Goal: Task Accomplishment & Management: Manage account settings

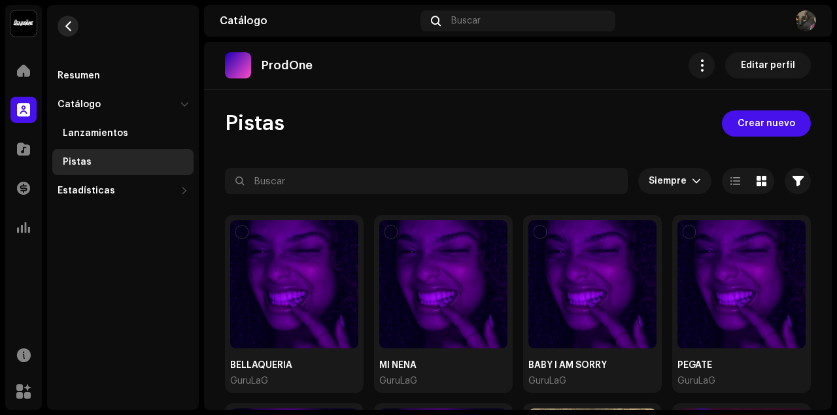
click at [75, 26] on button "button" at bounding box center [68, 26] width 21 height 21
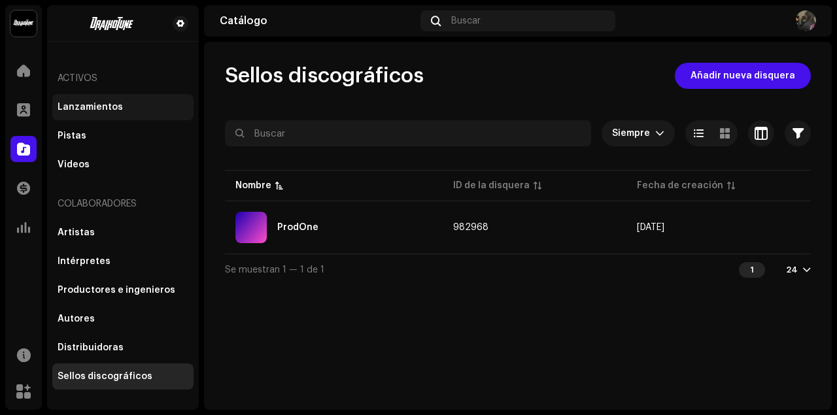
click at [123, 107] on div "Lanzamientos" at bounding box center [123, 107] width 131 height 10
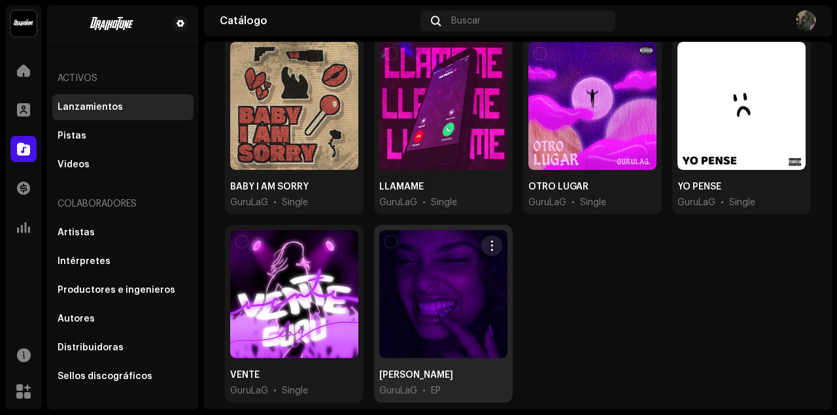
click at [434, 328] on div at bounding box center [443, 294] width 128 height 128
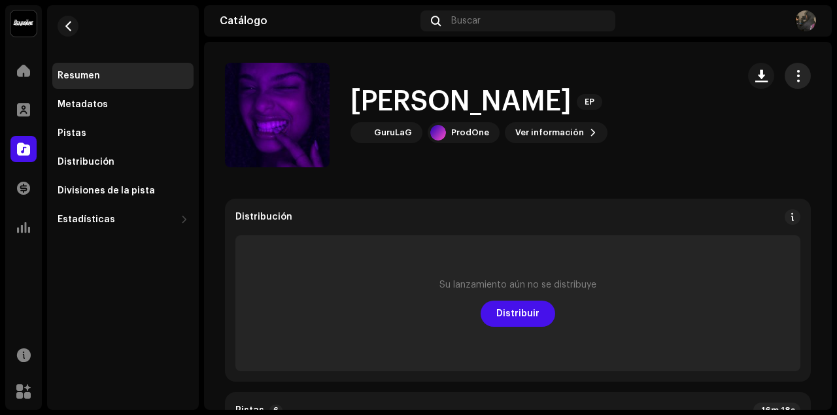
click at [795, 79] on span "button" at bounding box center [797, 76] width 12 height 10
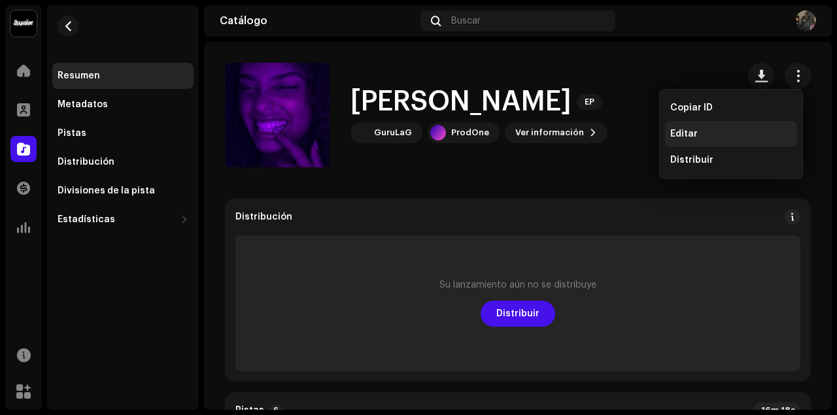
click at [718, 137] on div "Editar" at bounding box center [731, 134] width 122 height 10
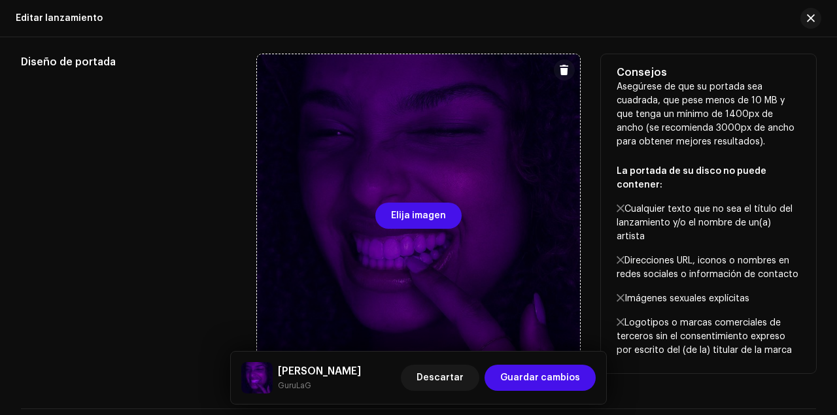
scroll to position [784, 0]
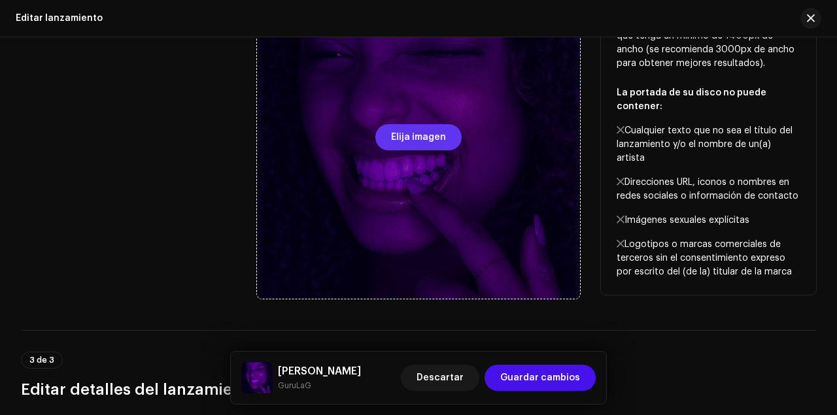
click at [420, 141] on span "Elija imagen" at bounding box center [418, 137] width 55 height 26
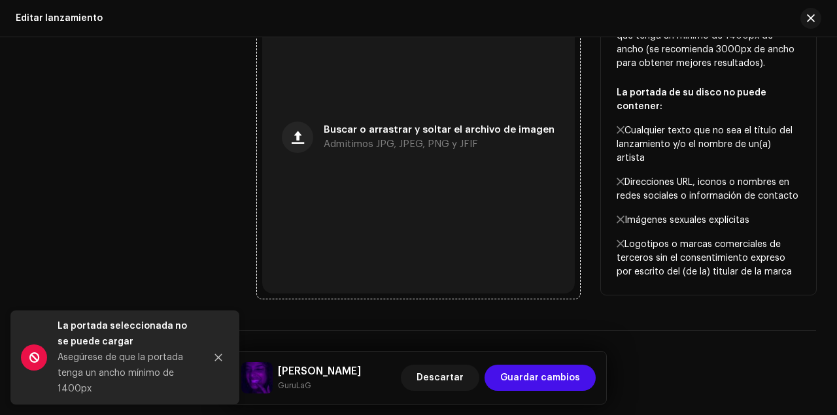
click at [818, 23] on div at bounding box center [805, 18] width 31 height 21
click at [817, 22] on button "button" at bounding box center [810, 18] width 21 height 21
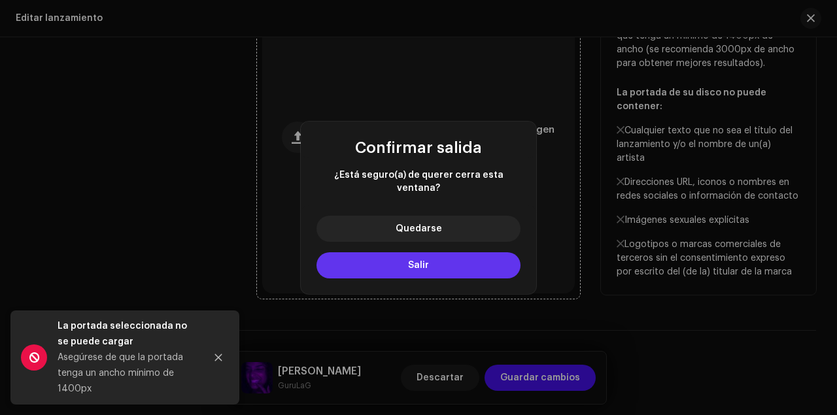
click at [476, 252] on button "Salir" at bounding box center [418, 265] width 204 height 26
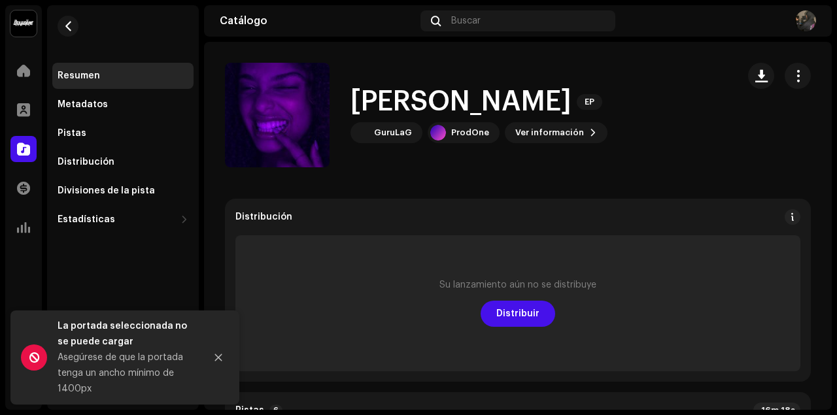
drag, startPoint x: 172, startPoint y: 286, endPoint x: 239, endPoint y: 378, distance: 113.2
click at [174, 286] on div "Resumen Metadatos Pistas Distribución Divisiones de la pista Estadísticas Consu…" at bounding box center [123, 207] width 152 height 405
click at [220, 359] on icon "Close" at bounding box center [218, 357] width 7 height 7
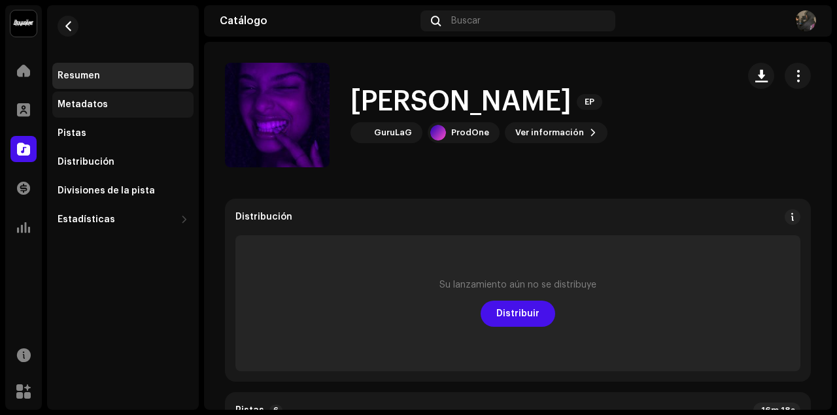
click at [77, 104] on div "Metadatos" at bounding box center [83, 104] width 50 height 10
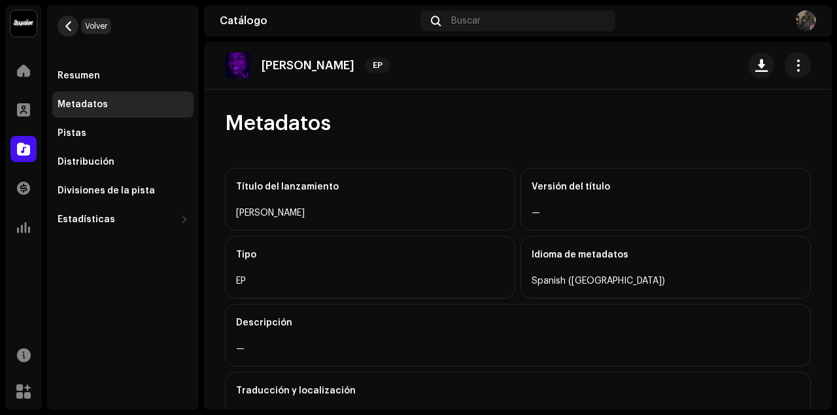
click at [65, 27] on span "button" at bounding box center [68, 26] width 10 height 10
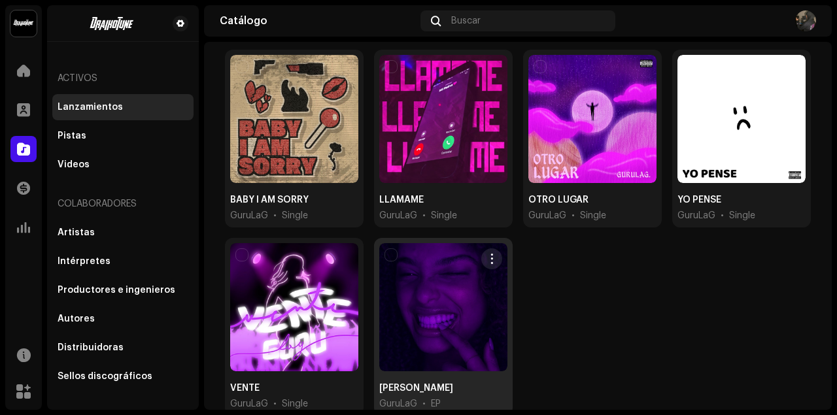
scroll to position [131, 0]
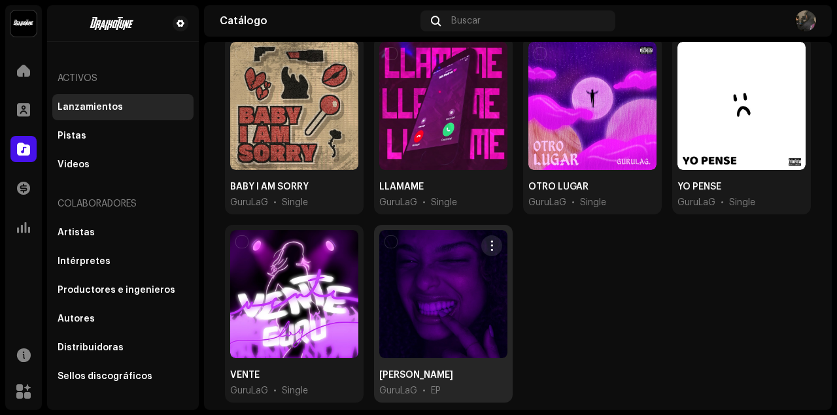
click at [408, 278] on div at bounding box center [443, 294] width 128 height 128
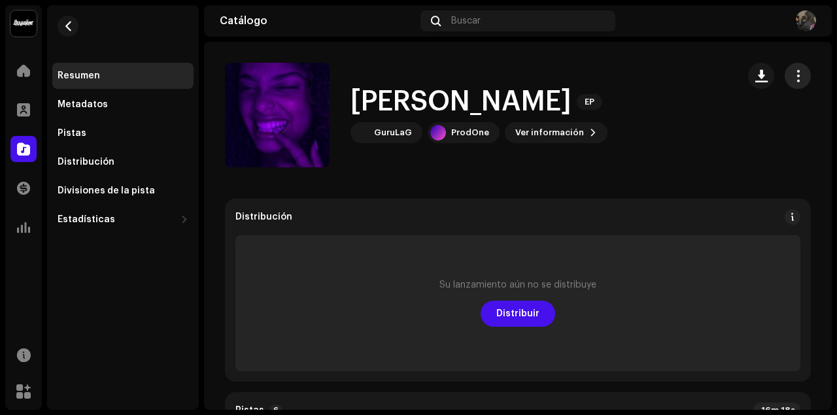
click at [799, 78] on button "button" at bounding box center [797, 76] width 26 height 26
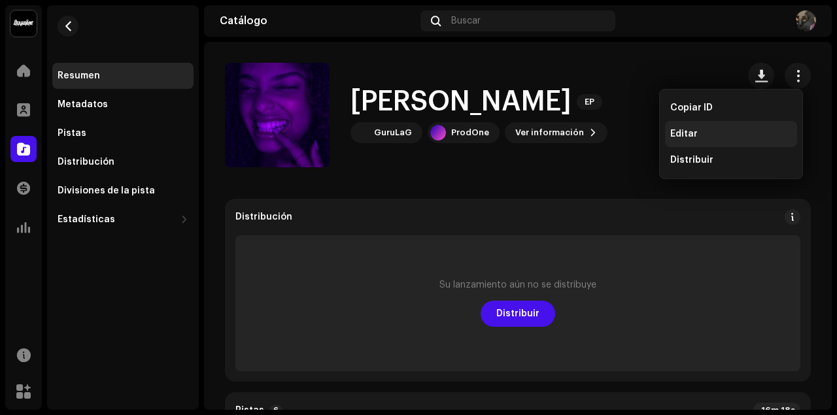
click at [705, 132] on div "Editar" at bounding box center [731, 134] width 122 height 10
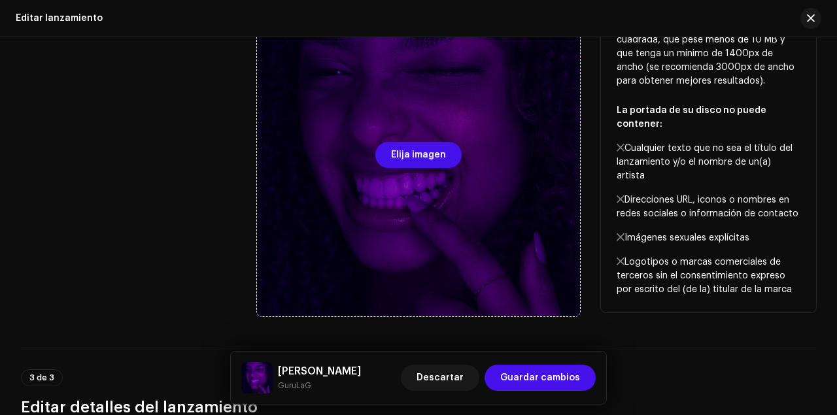
scroll to position [784, 0]
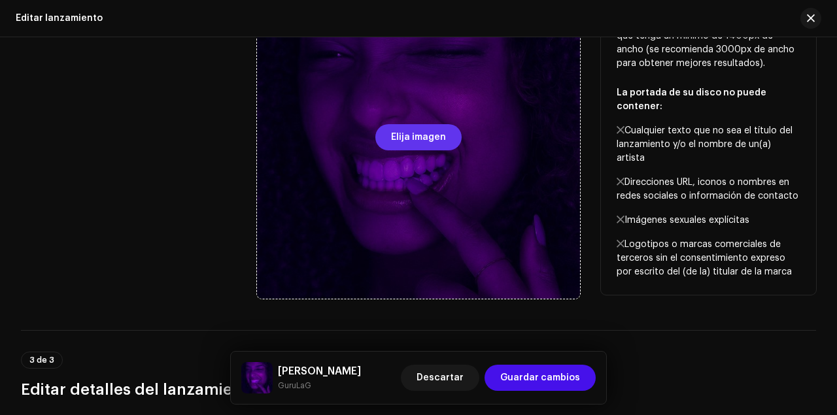
click at [435, 145] on span "Elija imagen" at bounding box center [418, 137] width 55 height 26
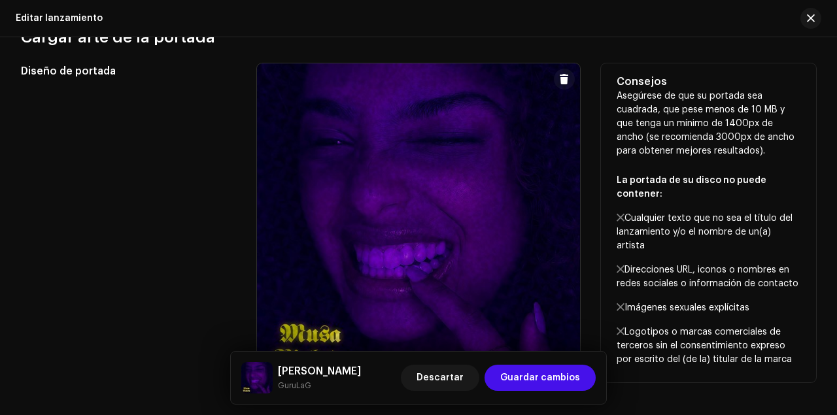
scroll to position [741, 0]
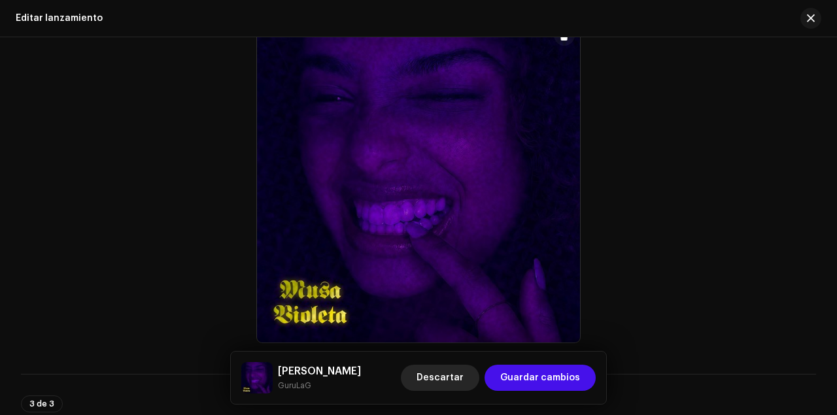
click at [429, 373] on span "Descartar" at bounding box center [439, 378] width 47 height 26
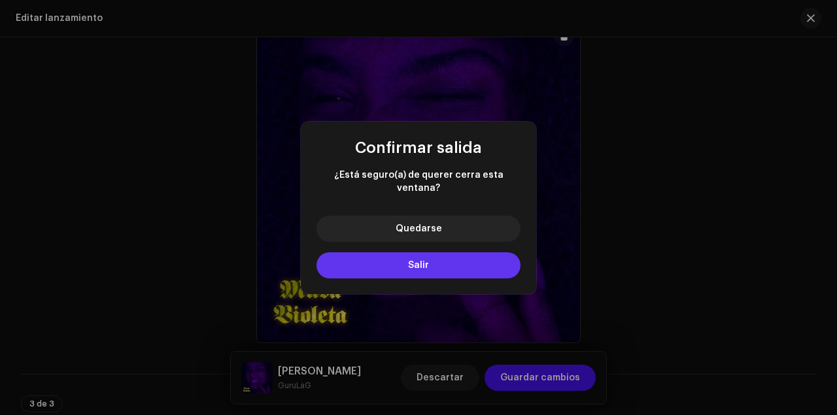
click at [458, 261] on button "Salir" at bounding box center [418, 265] width 204 height 26
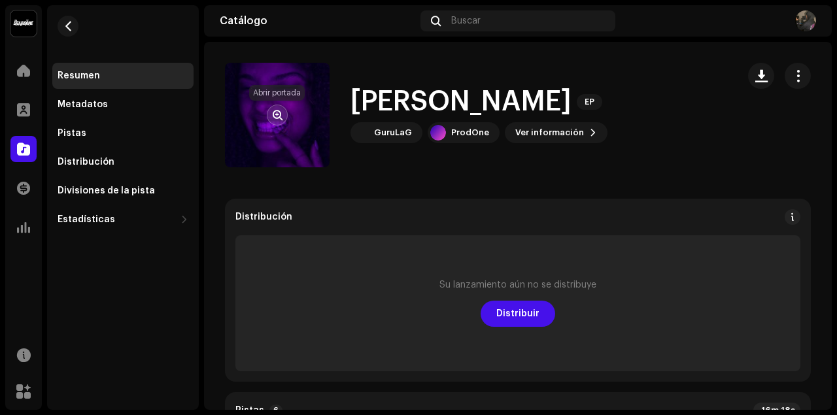
click at [275, 110] on span "button" at bounding box center [278, 115] width 10 height 10
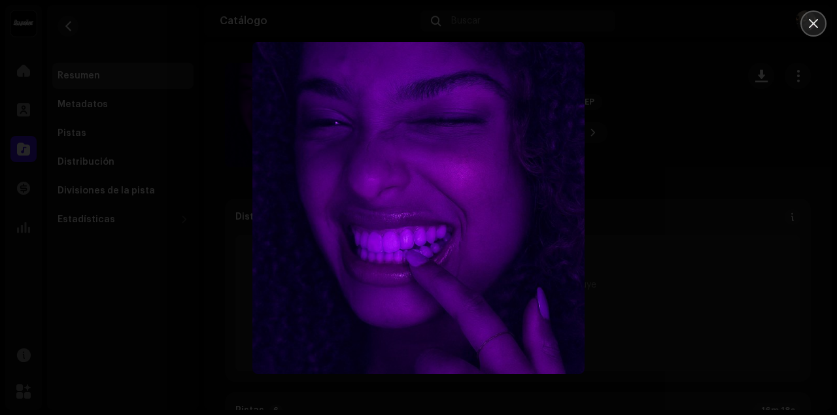
click at [813, 23] on icon "Close" at bounding box center [812, 23] width 9 height 9
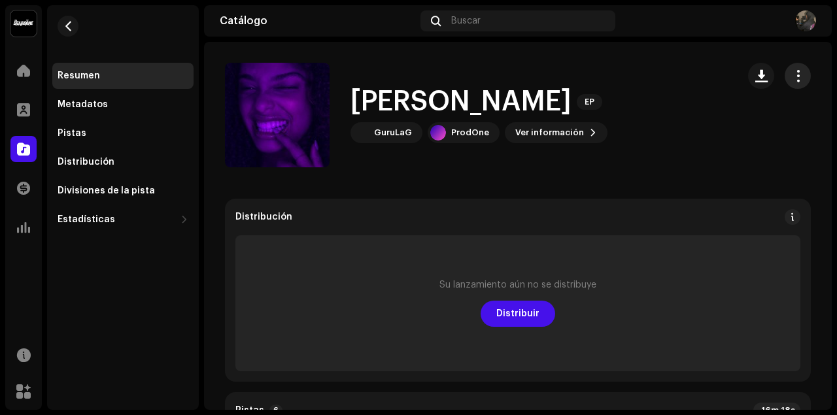
click at [799, 82] on button "button" at bounding box center [797, 76] width 26 height 26
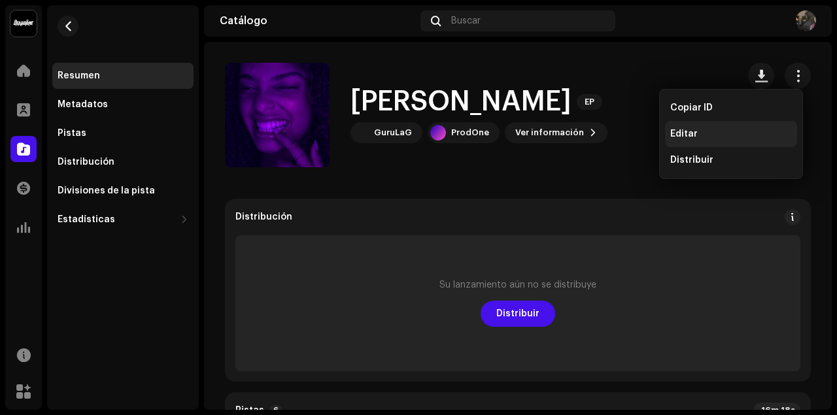
click at [706, 125] on div "Editar" at bounding box center [731, 134] width 132 height 26
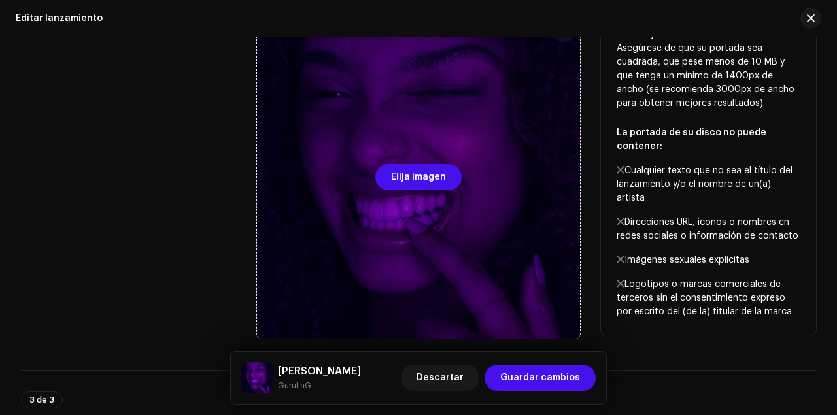
scroll to position [741, 0]
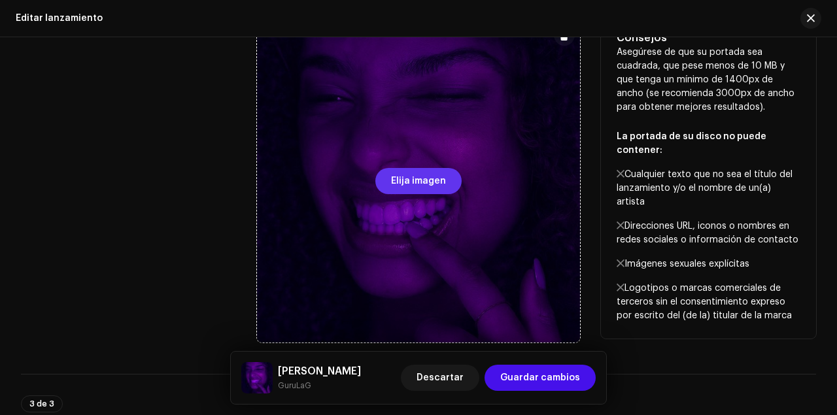
click at [433, 173] on span "Elija imagen" at bounding box center [418, 181] width 55 height 26
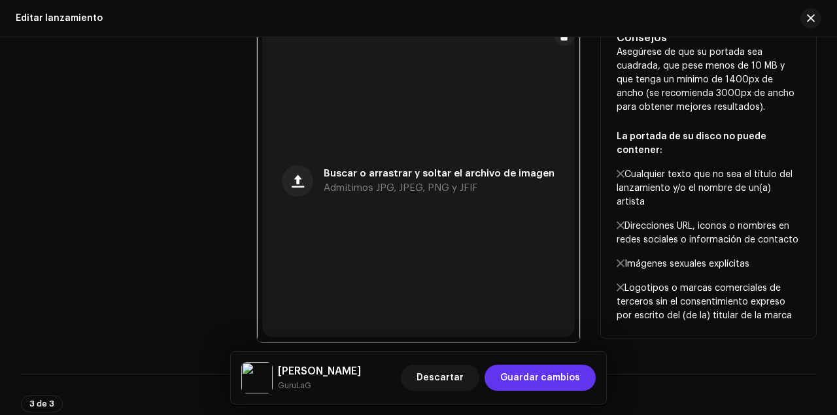
click at [558, 381] on span "Guardar cambios" at bounding box center [540, 378] width 80 height 26
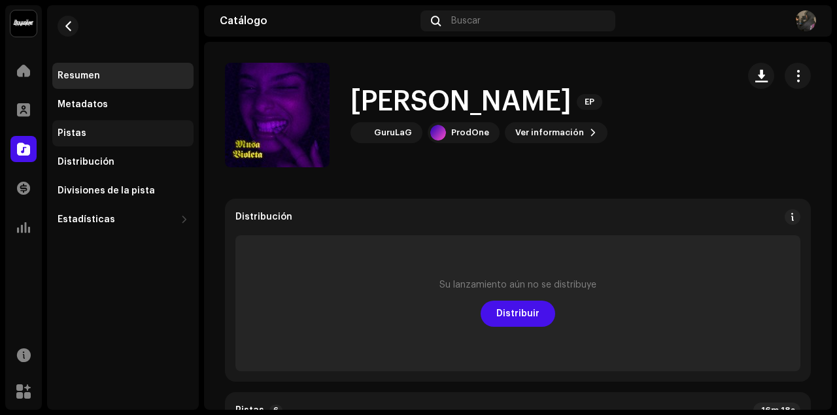
click at [86, 137] on div "Pistas" at bounding box center [123, 133] width 131 height 10
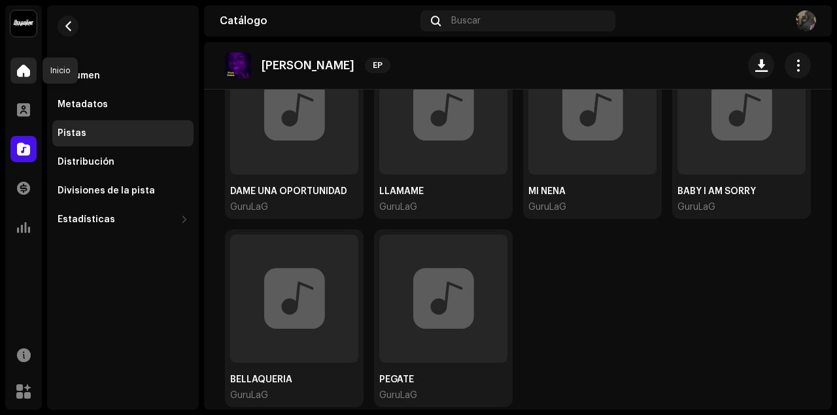
click at [31, 76] on div at bounding box center [23, 71] width 26 height 26
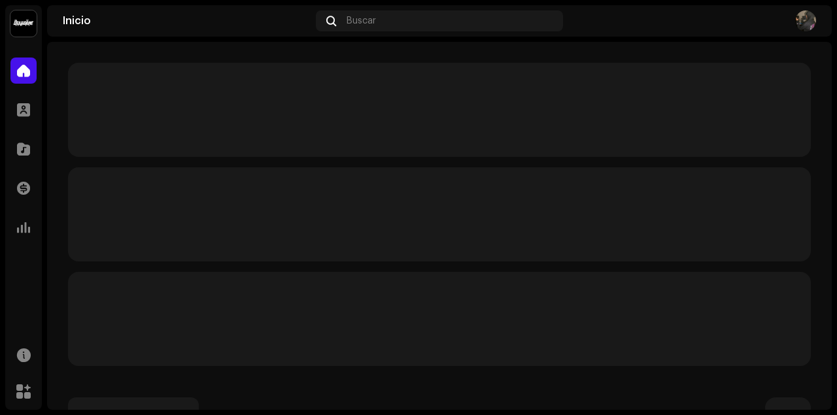
scroll to position [68, 0]
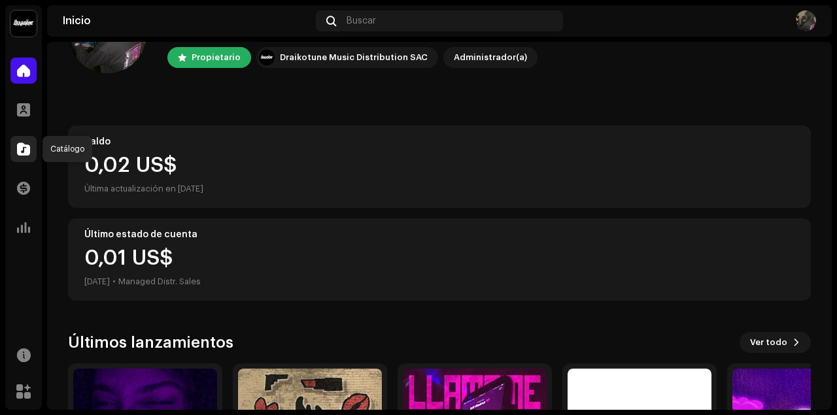
click at [20, 141] on div at bounding box center [23, 149] width 26 height 26
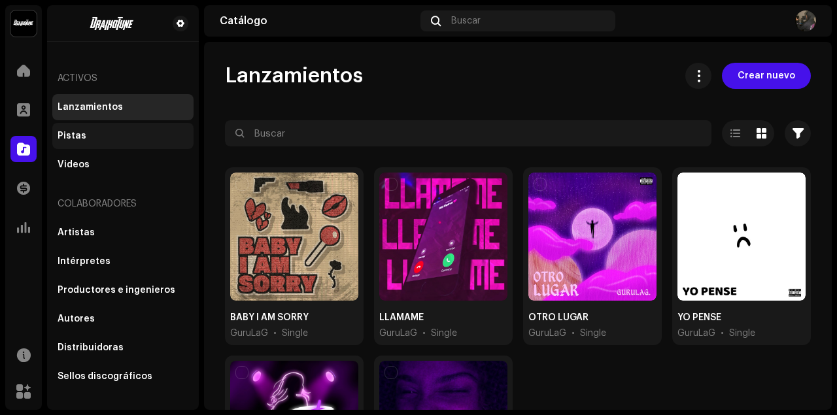
click at [93, 127] on div "Pistas" at bounding box center [122, 136] width 141 height 26
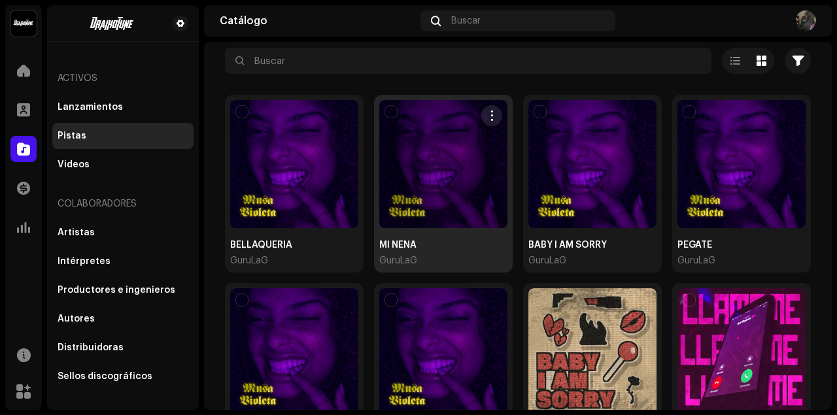
scroll to position [87, 0]
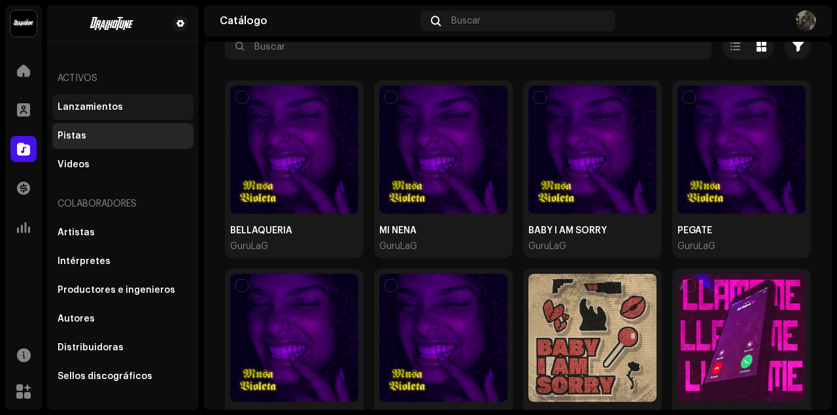
click at [70, 110] on div "Lanzamientos" at bounding box center [90, 107] width 65 height 10
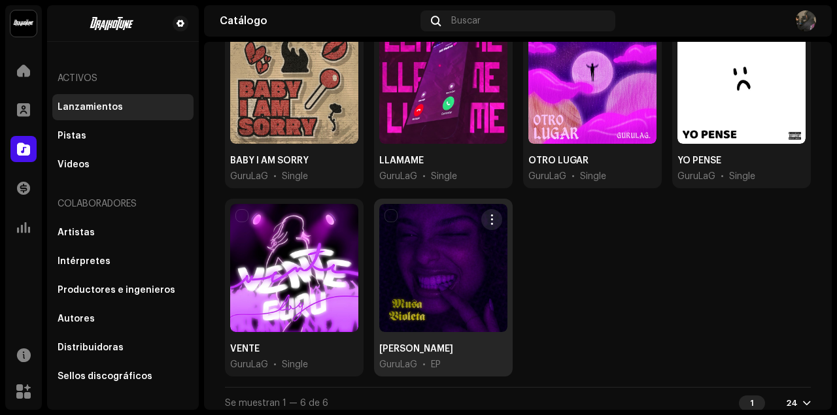
scroll to position [161, 0]
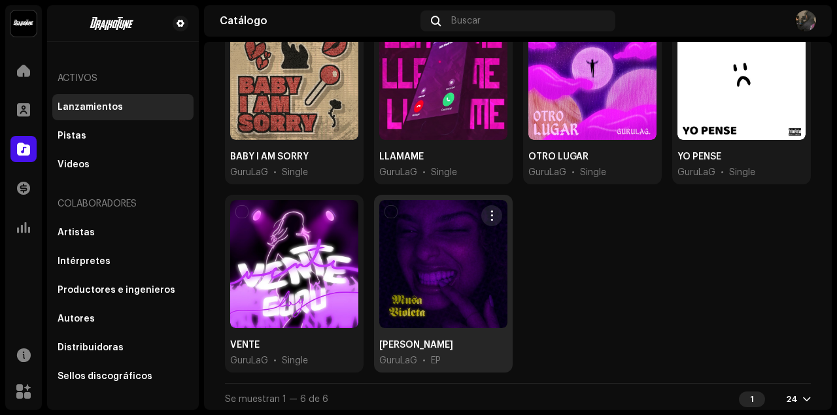
click at [478, 312] on div at bounding box center [443, 264] width 128 height 128
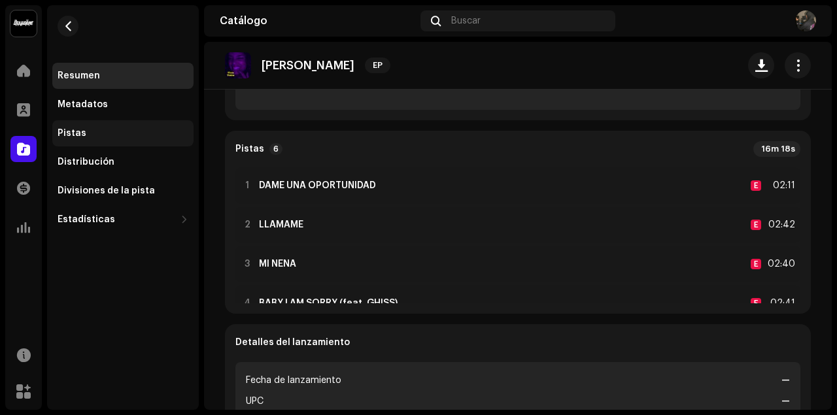
click at [86, 137] on div "Pistas" at bounding box center [123, 133] width 131 height 10
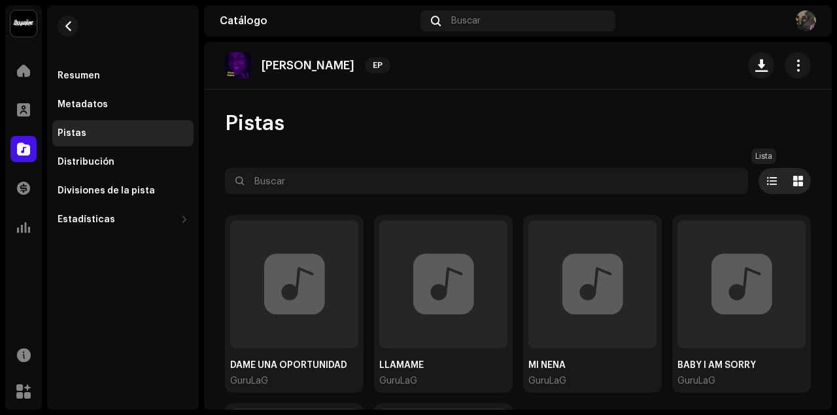
click at [767, 181] on span at bounding box center [772, 181] width 10 height 10
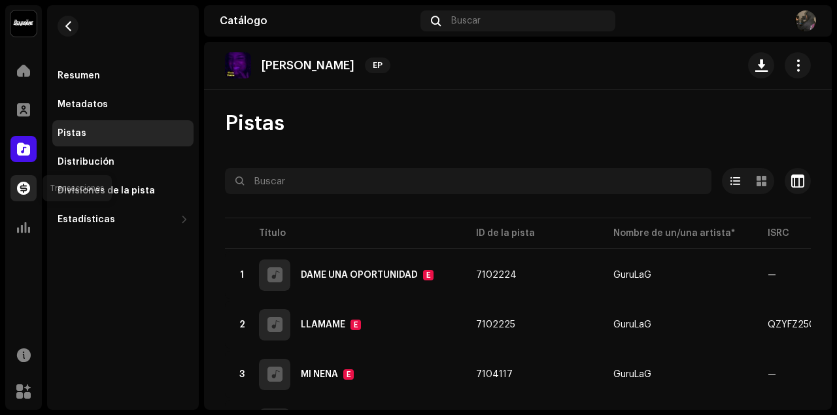
click at [25, 183] on span at bounding box center [23, 188] width 13 height 10
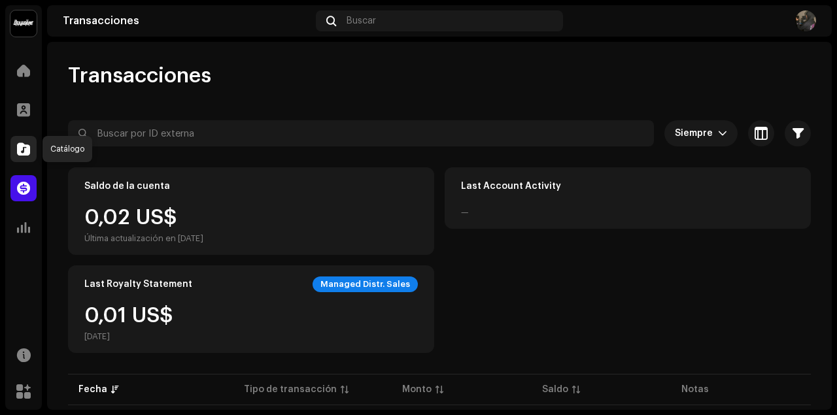
click at [25, 148] on span at bounding box center [23, 149] width 13 height 10
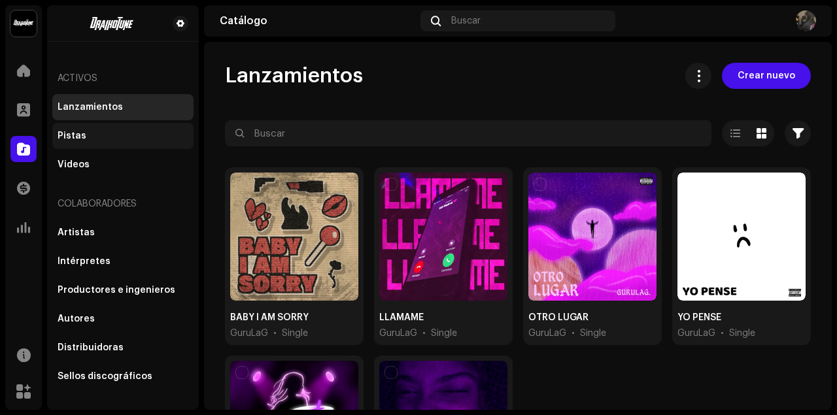
click at [95, 140] on div "Pistas" at bounding box center [123, 136] width 131 height 10
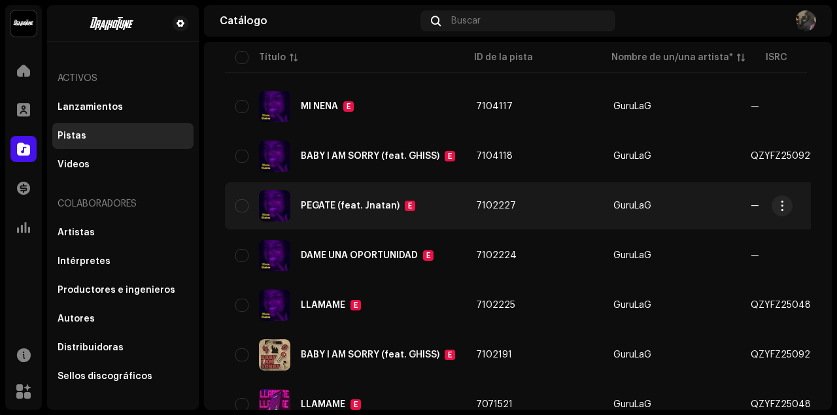
scroll to position [87, 0]
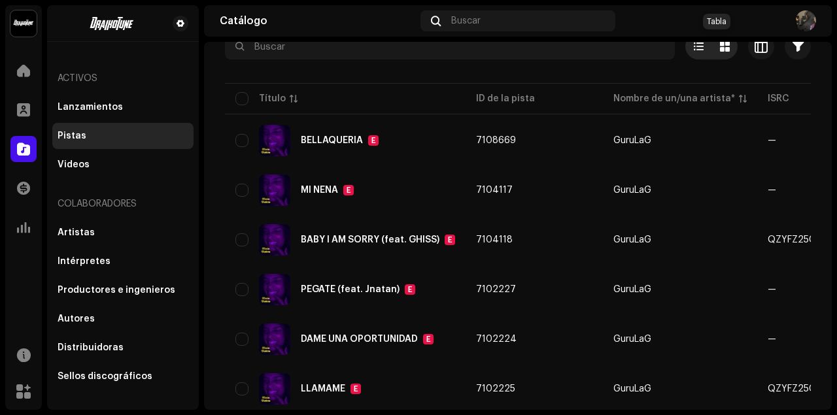
click at [720, 48] on span at bounding box center [725, 46] width 10 height 10
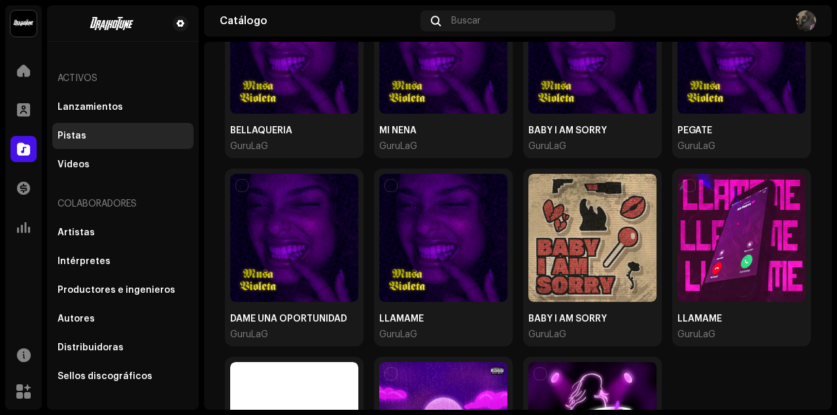
scroll to position [173, 0]
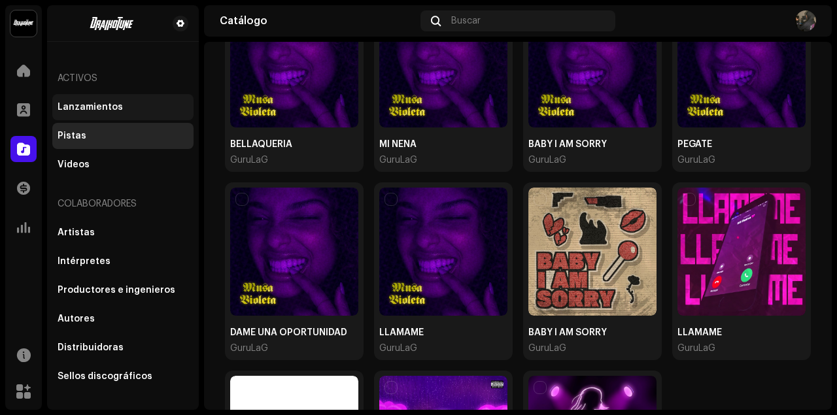
click at [116, 106] on div "Lanzamientos" at bounding box center [90, 107] width 65 height 10
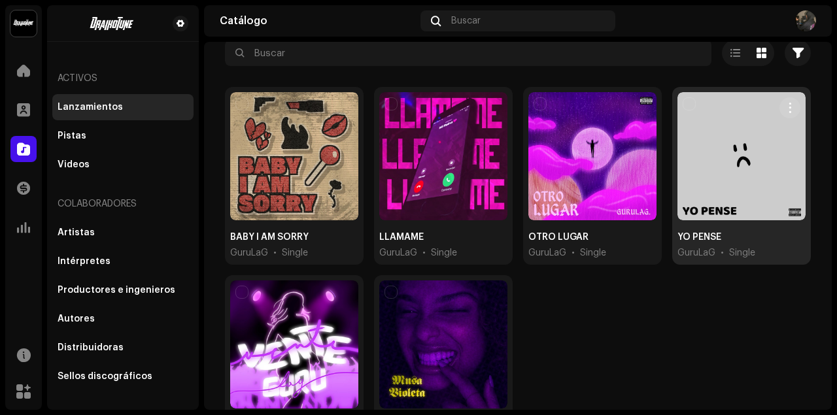
scroll to position [161, 0]
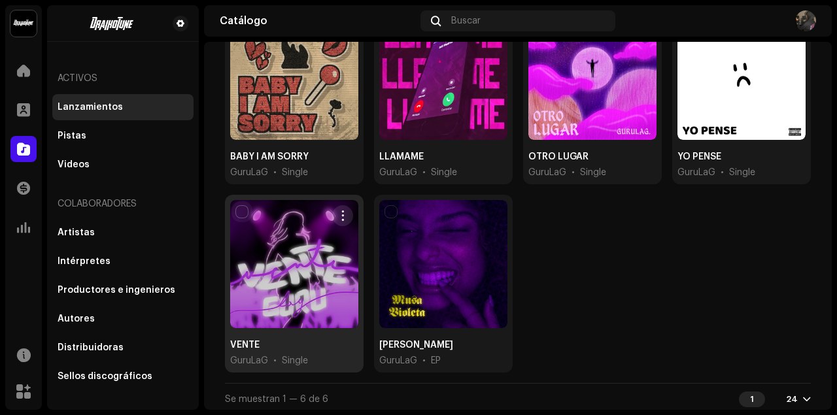
click at [244, 212] on input "checkbox" at bounding box center [241, 211] width 13 height 13
checkbox input "false"
